Goal: Find specific page/section: Find specific page/section

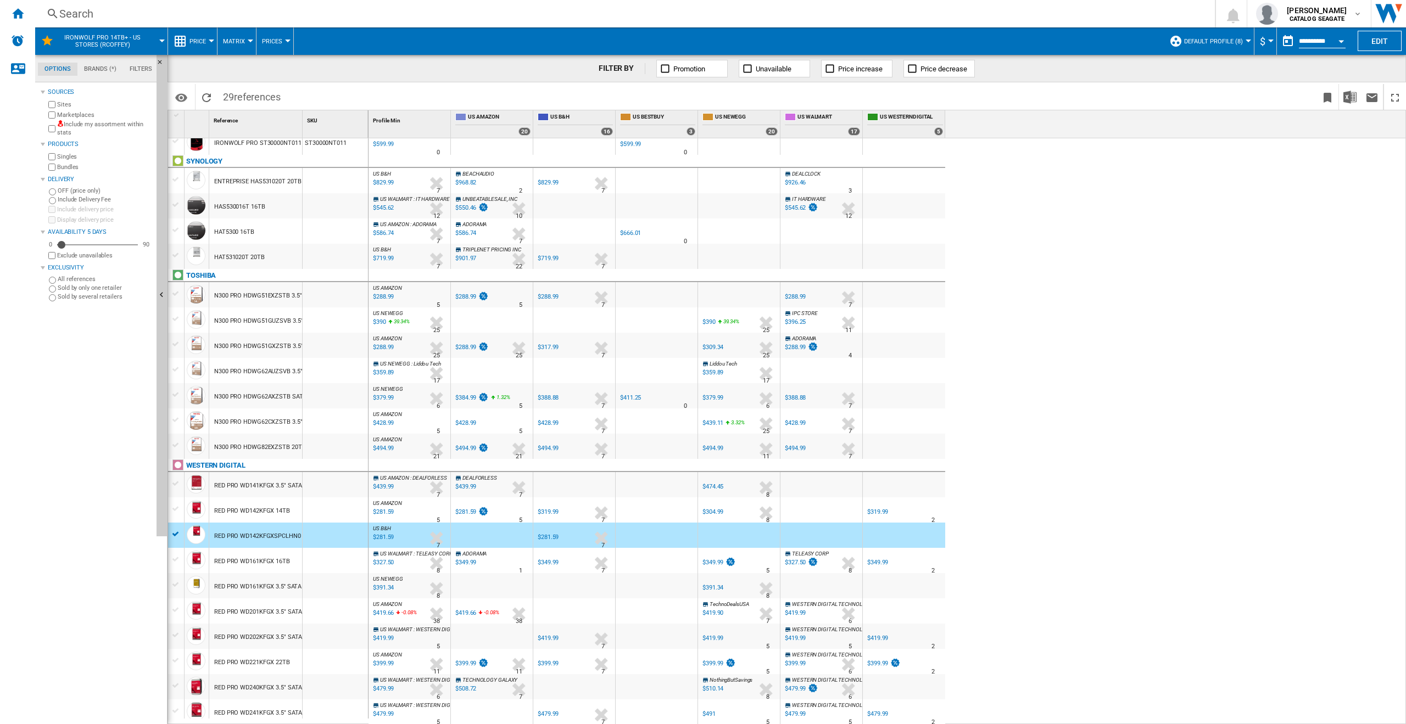
scroll to position [144, 0]
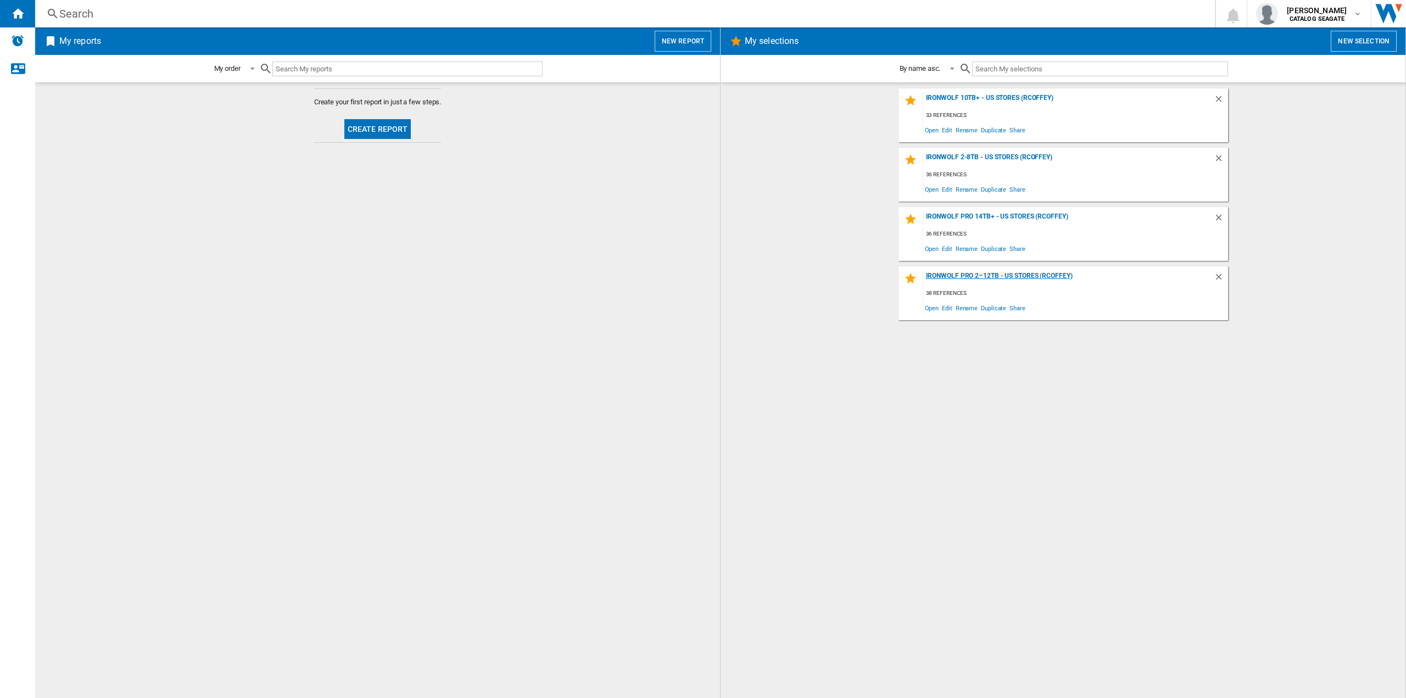
click at [1008, 275] on div "IronWolf Pro 2–12TB - US Stores (rcoffey)" at bounding box center [1068, 279] width 290 height 15
click at [1039, 277] on div "IronWolf Pro 2–12TB - US Stores (rcoffey)" at bounding box center [1068, 279] width 290 height 15
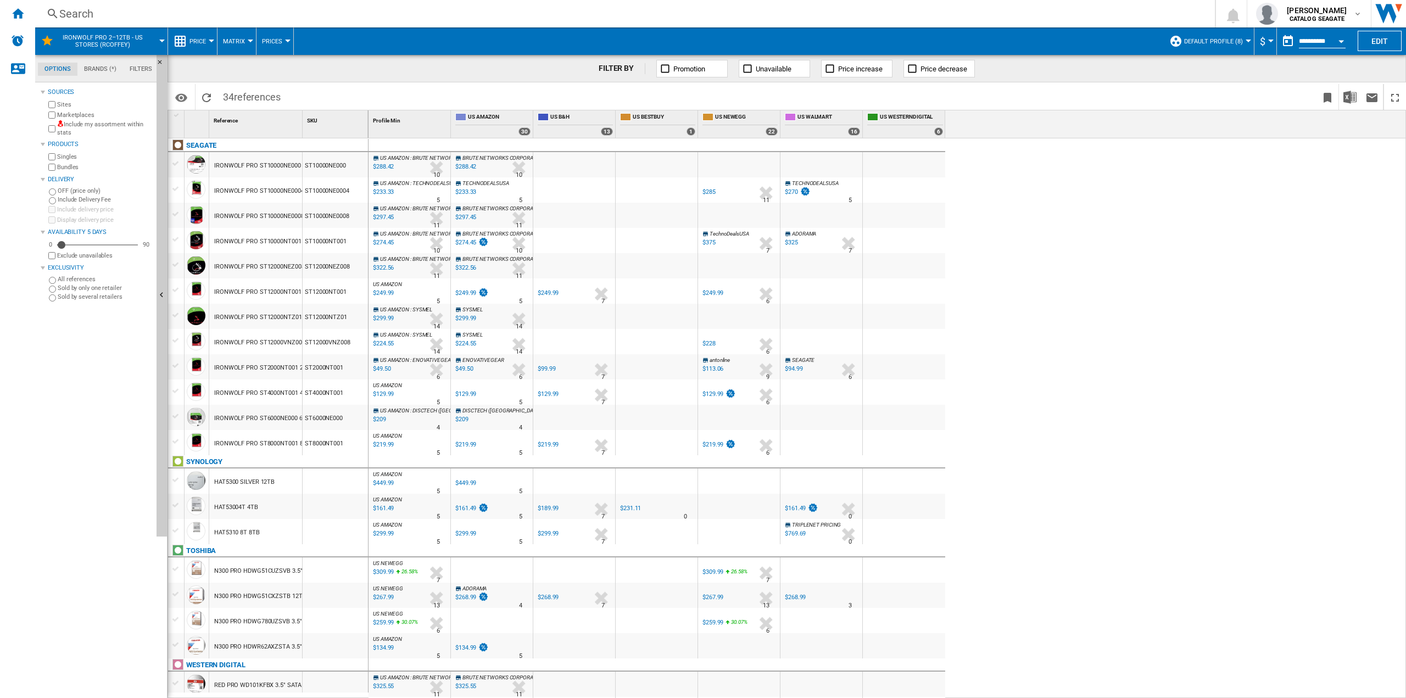
click at [1234, 41] on span "Default profile (8)" at bounding box center [1213, 41] width 59 height 7
click at [1299, 275] on md-backdrop at bounding box center [703, 349] width 1406 height 698
click at [1230, 43] on span "Default profile (8)" at bounding box center [1213, 41] width 59 height 7
click at [1128, 20] on md-backdrop at bounding box center [703, 349] width 1406 height 698
click at [1311, 32] on md-datepicker "**********" at bounding box center [1316, 41] width 79 height 22
